Goal: Check status: Check status

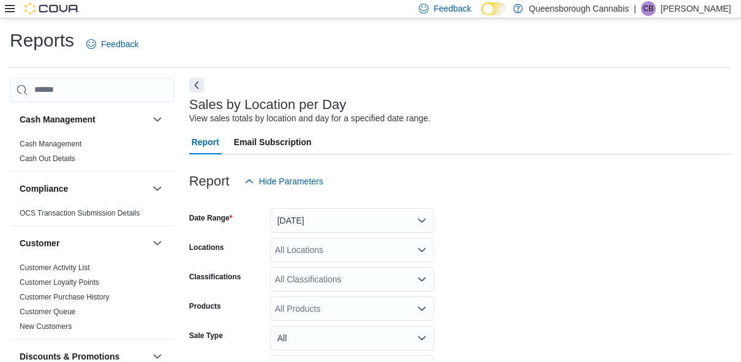
scroll to position [28, 0]
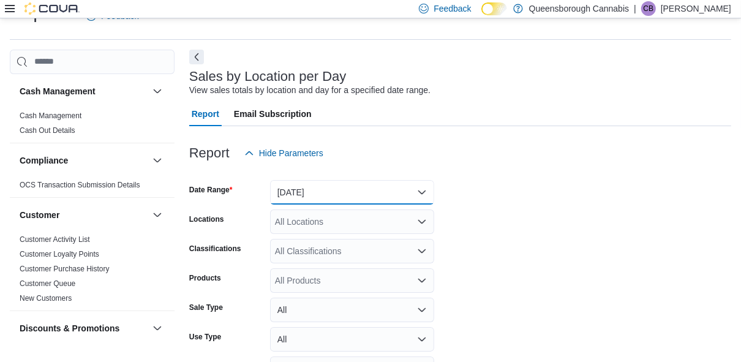
click at [360, 197] on button "[DATE]" at bounding box center [352, 192] width 164 height 24
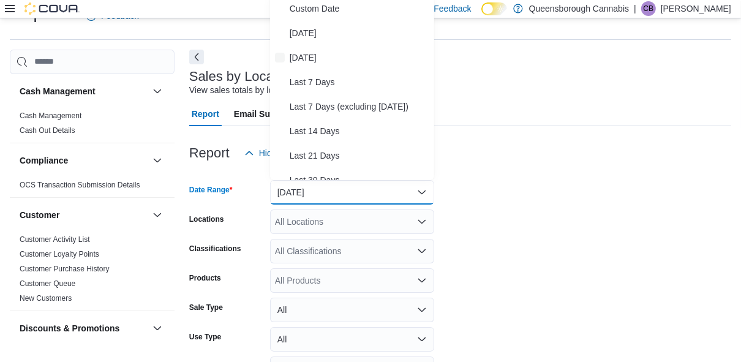
scroll to position [24, 0]
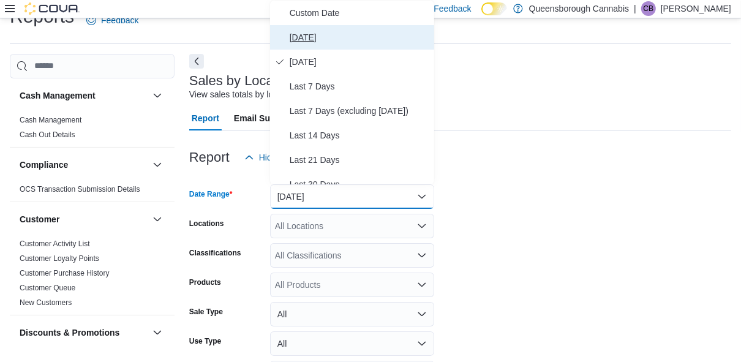
click at [304, 40] on span "[DATE]" at bounding box center [360, 37] width 140 height 15
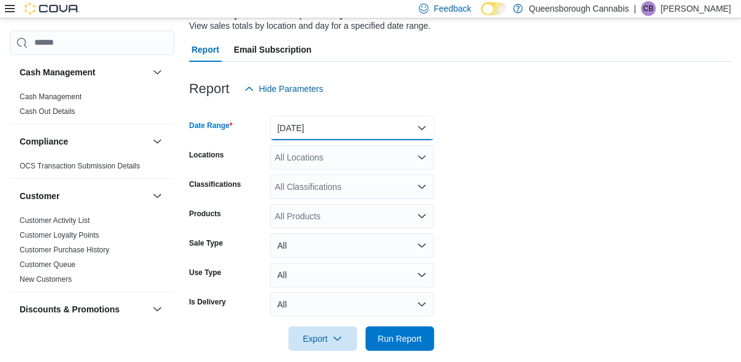
scroll to position [105, 0]
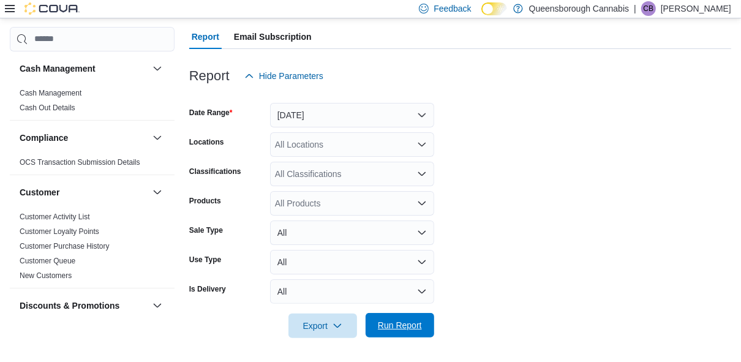
click at [398, 322] on span "Run Report" at bounding box center [400, 325] width 44 height 12
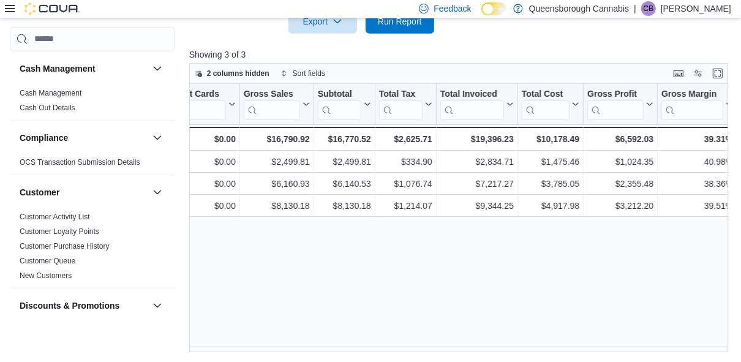
scroll to position [0, 470]
